Goal: Navigation & Orientation: Find specific page/section

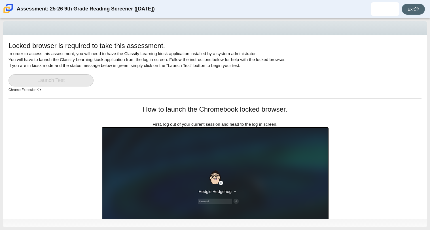
click at [401, 6] on link "Exit" at bounding box center [412, 9] width 23 height 11
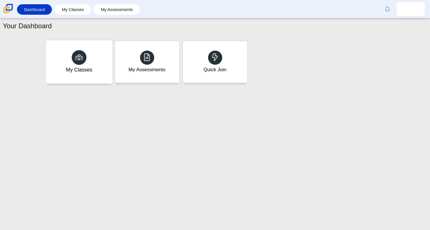
click at [95, 57] on div "My Classes" at bounding box center [78, 62] width 67 height 44
